Goal: Transaction & Acquisition: Obtain resource

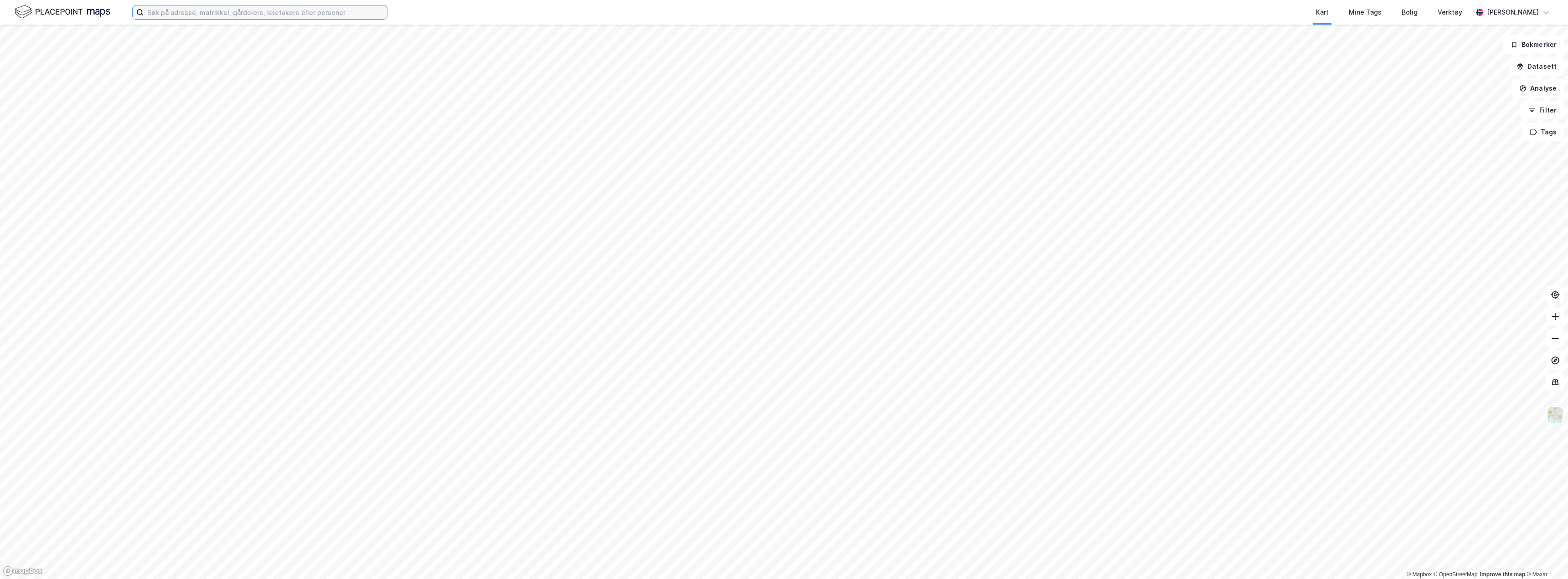
click at [293, 15] on input at bounding box center [265, 12] width 243 height 13
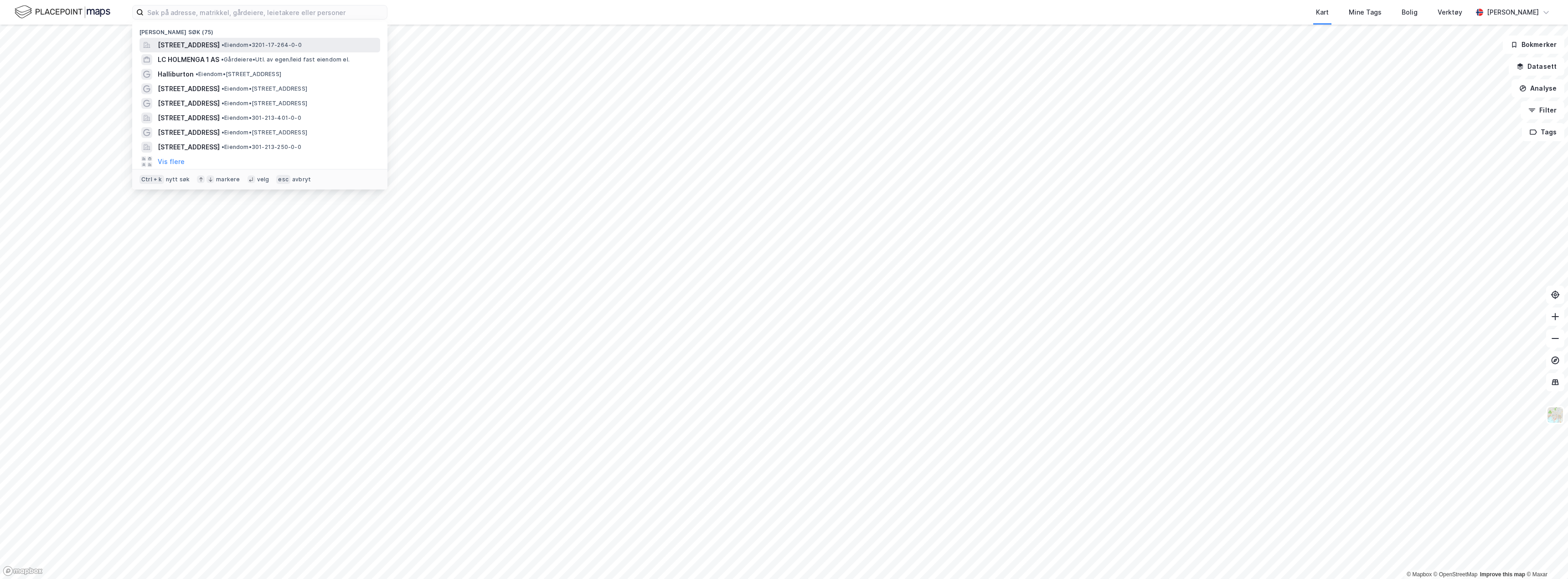
click at [220, 46] on span "[STREET_ADDRESS]" at bounding box center [189, 45] width 62 height 11
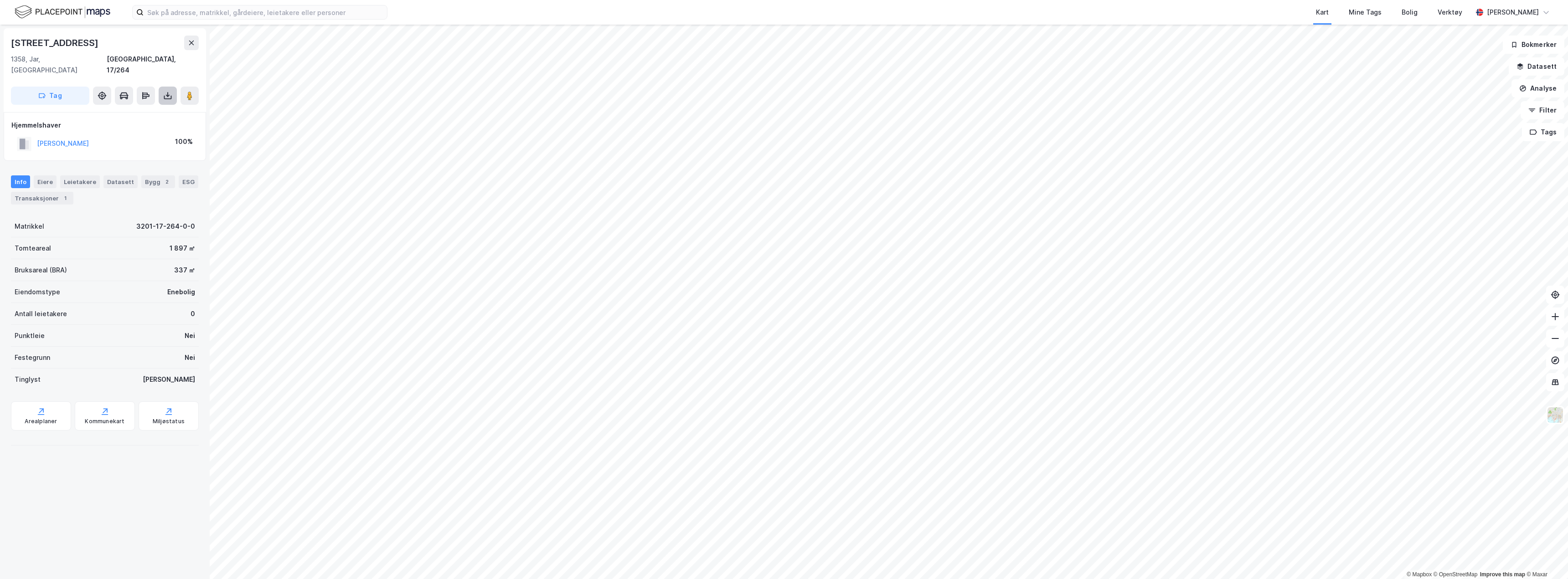
click at [167, 91] on icon at bounding box center [167, 95] width 9 height 9
click at [155, 125] on div "Last ned matrikkelrapport" at bounding box center [134, 128] width 75 height 7
